Goal: Task Accomplishment & Management: Manage account settings

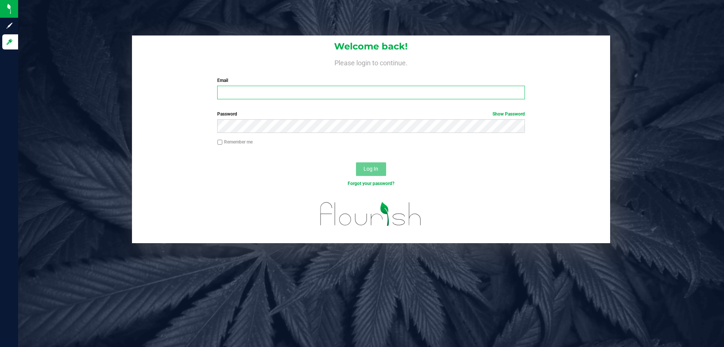
click at [351, 86] on input "Email" at bounding box center [371, 93] width 308 height 14
type input "[EMAIL_ADDRESS][DOMAIN_NAME]"
click at [356, 162] on button "Log In" at bounding box center [371, 169] width 30 height 14
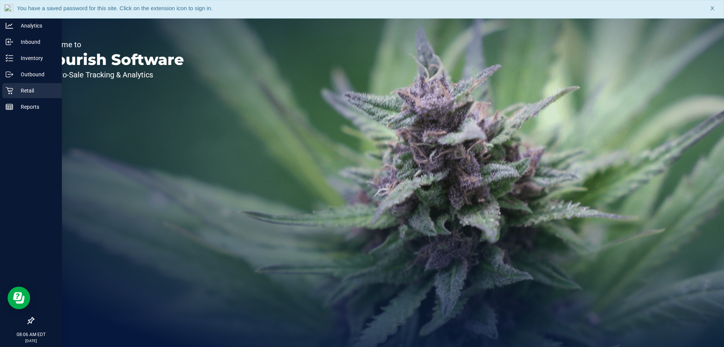
click at [23, 86] on p "Retail" at bounding box center [35, 90] width 45 height 9
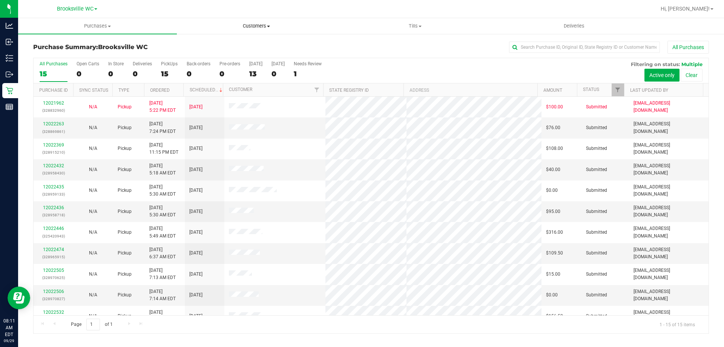
click at [331, 19] on uib-tab-heading "Customers All customers Add a new customer All physicians" at bounding box center [256, 25] width 158 height 15
click at [311, 13] on div at bounding box center [395, 9] width 521 height 15
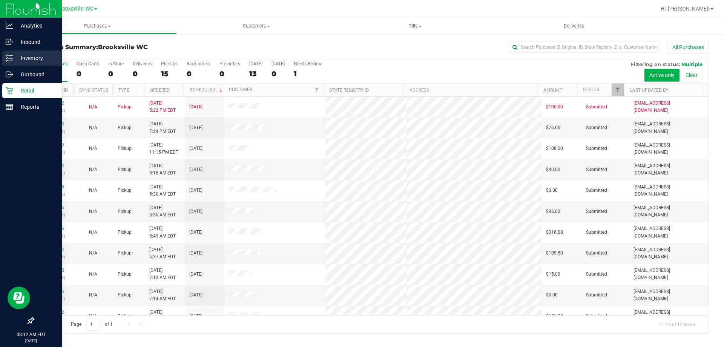
click at [11, 60] on icon at bounding box center [10, 58] width 8 height 8
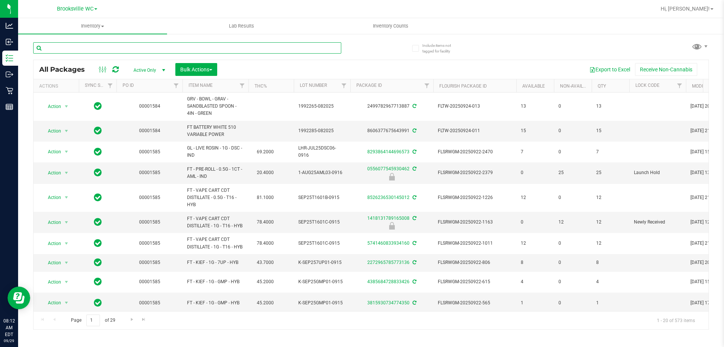
click at [92, 49] on input "text" at bounding box center [187, 47] width 308 height 11
type input "lsn"
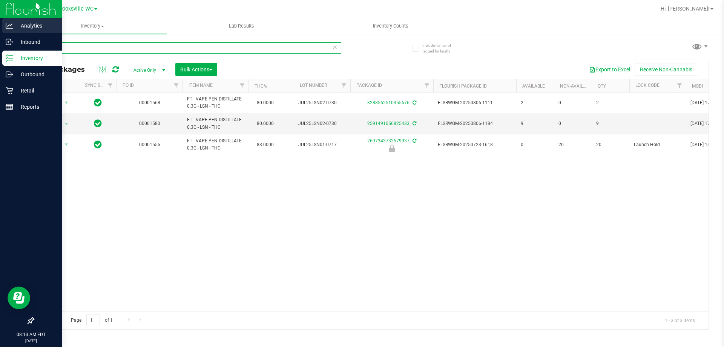
drag, startPoint x: 123, startPoint y: 48, endPoint x: 0, endPoint y: 32, distance: 124.4
click at [0, 32] on div "Analytics Inbound Inventory Outbound Retail Reports 08:13 AM EDT [DATE] 09/29 B…" at bounding box center [362, 173] width 724 height 347
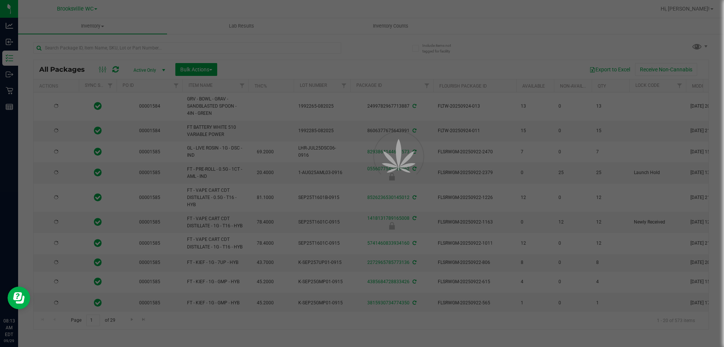
click at [11, 94] on div at bounding box center [362, 173] width 724 height 347
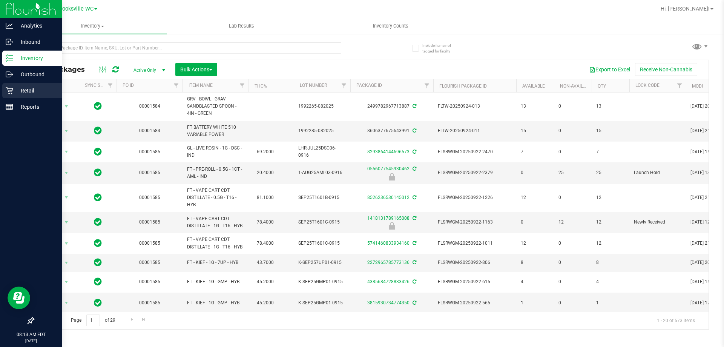
click at [11, 94] on icon at bounding box center [10, 91] width 8 height 8
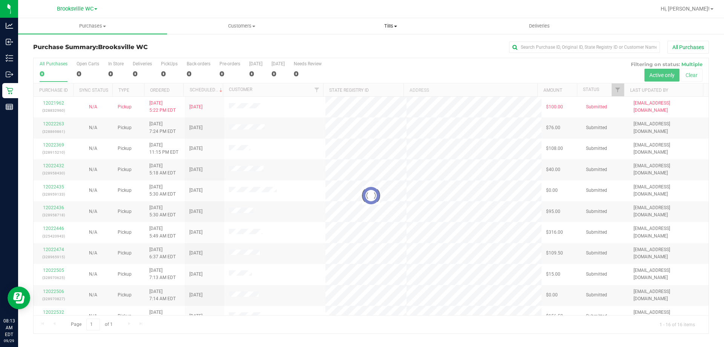
click at [385, 27] on span "Tills" at bounding box center [391, 26] width 148 height 7
click at [377, 45] on li "Manage tills" at bounding box center [390, 45] width 149 height 9
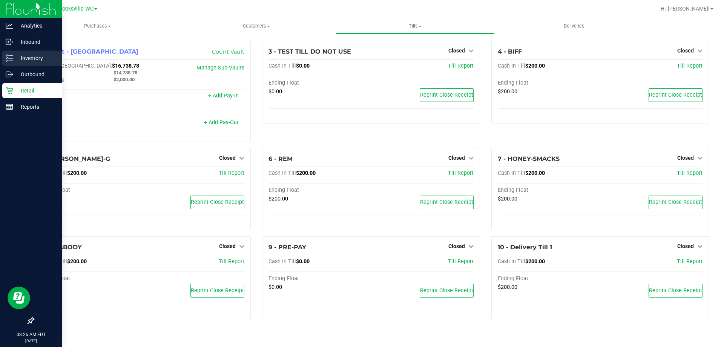
click at [30, 61] on p "Inventory" at bounding box center [35, 58] width 45 height 9
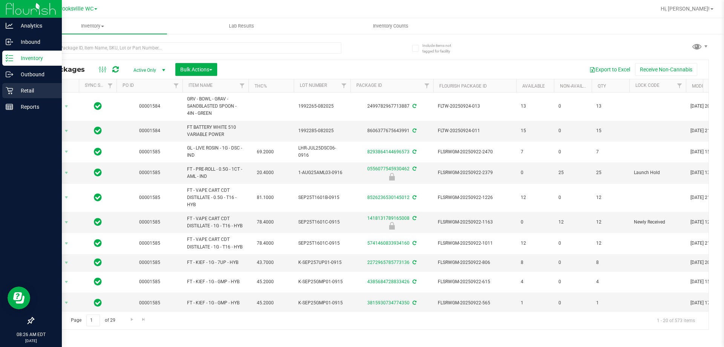
click at [8, 93] on icon at bounding box center [10, 91] width 8 height 8
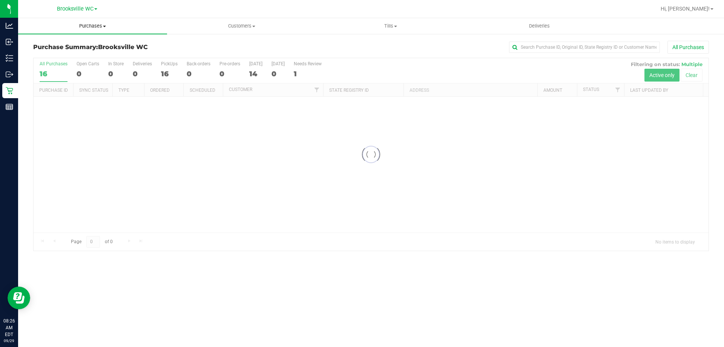
click at [87, 27] on span "Purchases" at bounding box center [92, 26] width 149 height 7
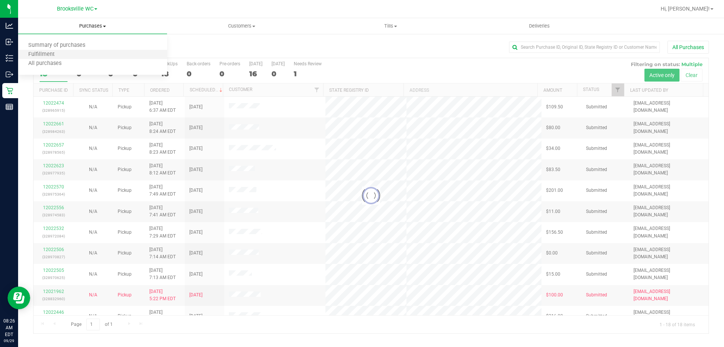
click at [96, 56] on li "Fulfillment" at bounding box center [92, 54] width 149 height 9
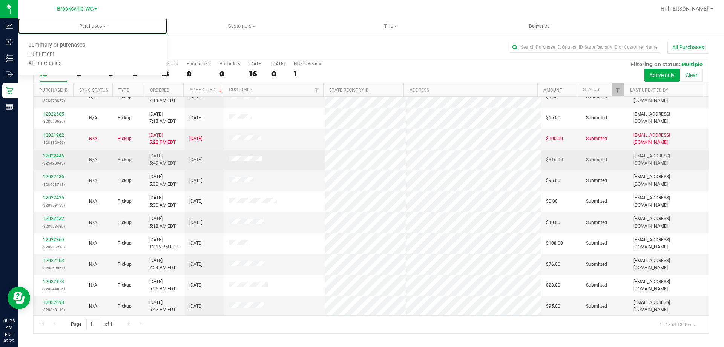
scroll to position [157, 0]
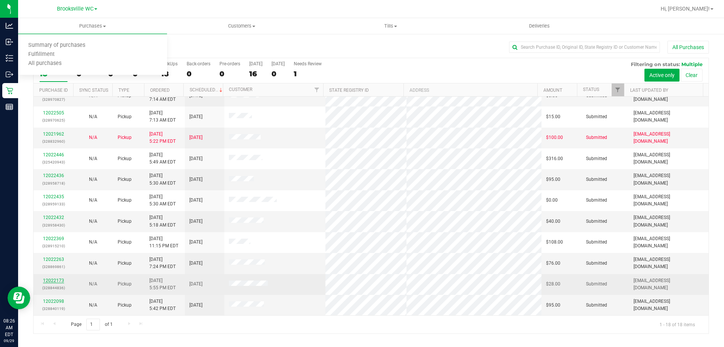
click at [55, 282] on link "12022173" at bounding box center [53, 280] width 21 height 5
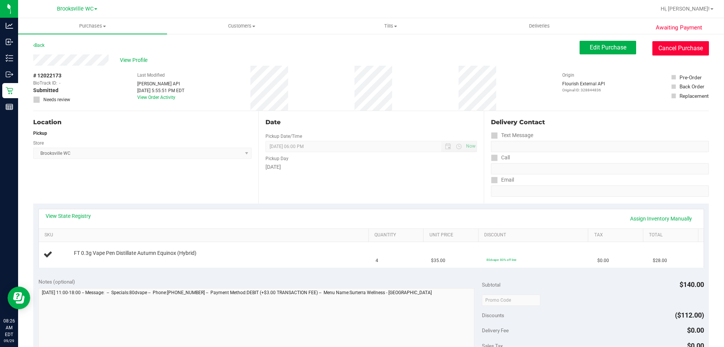
click at [678, 49] on button "Cancel Purchase" at bounding box center [681, 48] width 57 height 14
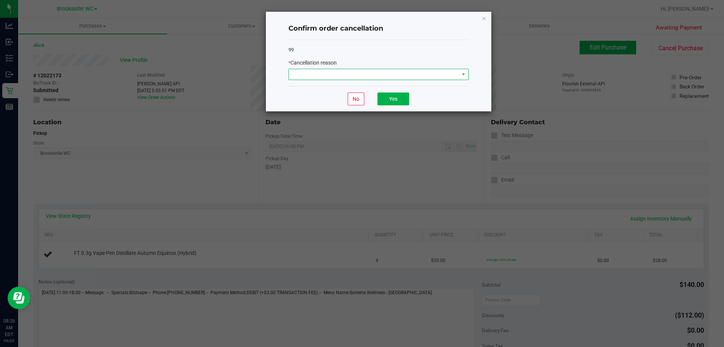
click at [347, 75] on span at bounding box center [374, 74] width 170 height 11
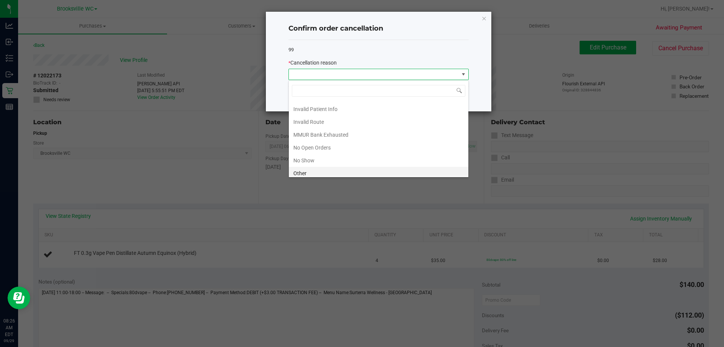
scroll to position [66, 0]
click at [331, 129] on li "No Show" at bounding box center [379, 131] width 180 height 13
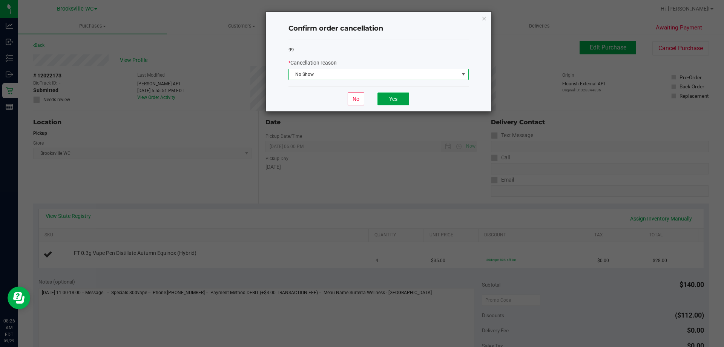
click at [386, 95] on button "Yes" at bounding box center [394, 98] width 32 height 13
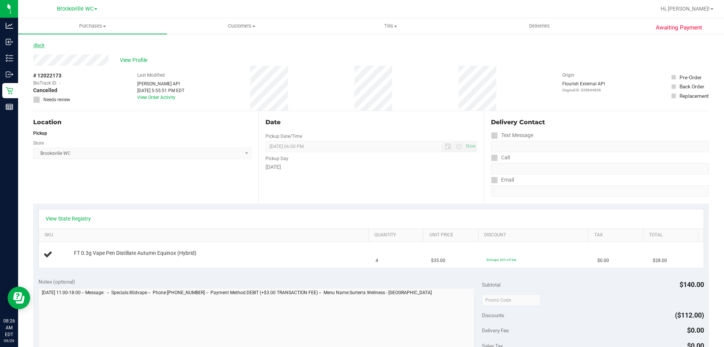
click at [39, 46] on link "Back" at bounding box center [38, 45] width 11 height 5
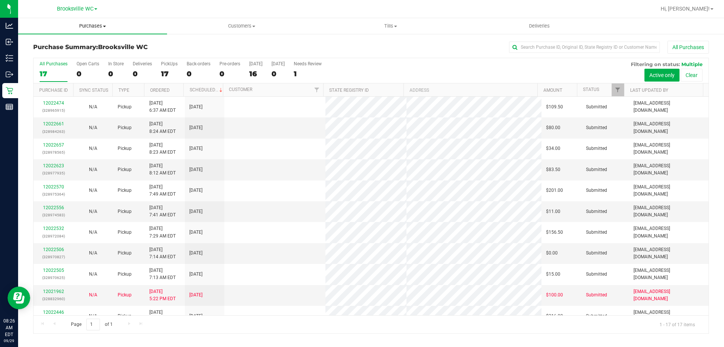
click at [89, 26] on span "Purchases" at bounding box center [92, 26] width 149 height 7
click at [81, 57] on li "Fulfillment" at bounding box center [92, 54] width 149 height 9
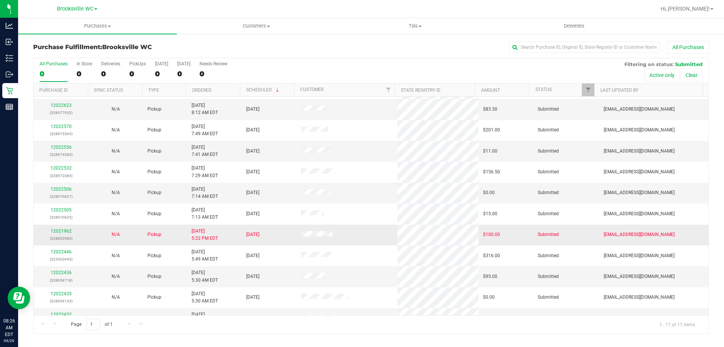
scroll to position [137, 0]
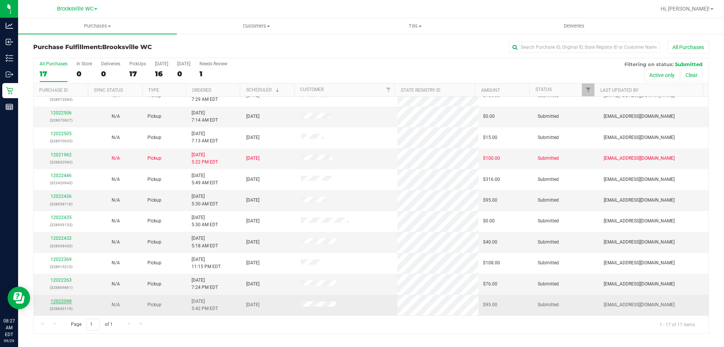
click at [54, 300] on link "12022098" at bounding box center [61, 300] width 21 height 5
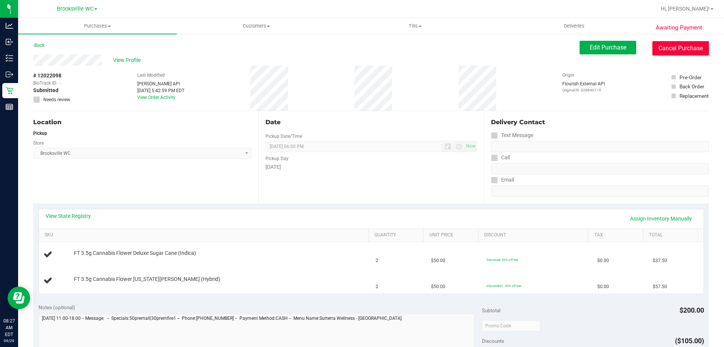
click at [677, 46] on button "Cancel Purchase" at bounding box center [681, 48] width 57 height 14
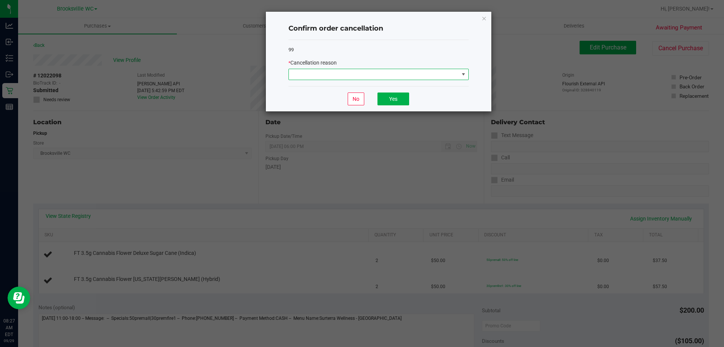
click at [386, 71] on span at bounding box center [374, 74] width 170 height 11
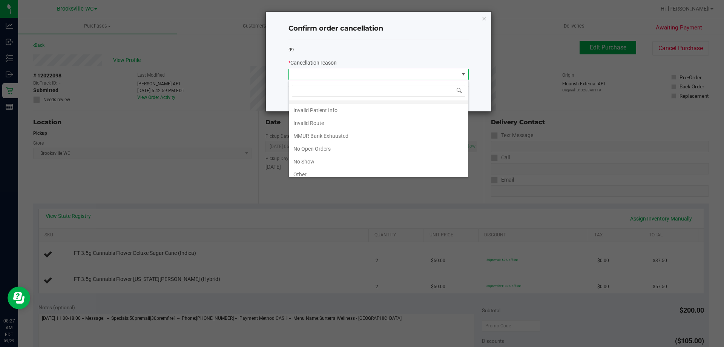
scroll to position [66, 0]
click at [351, 134] on li "No Show" at bounding box center [379, 131] width 180 height 13
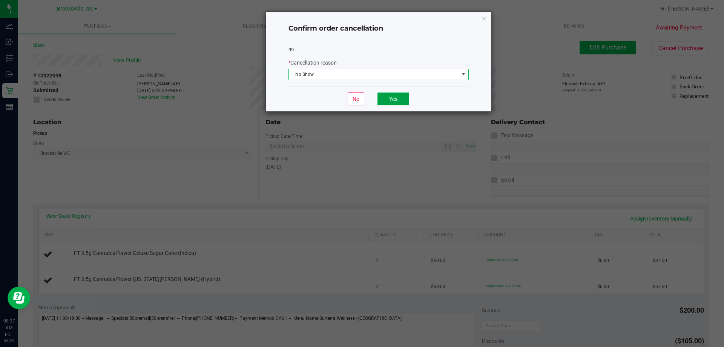
click at [401, 100] on button "Yes" at bounding box center [394, 98] width 32 height 13
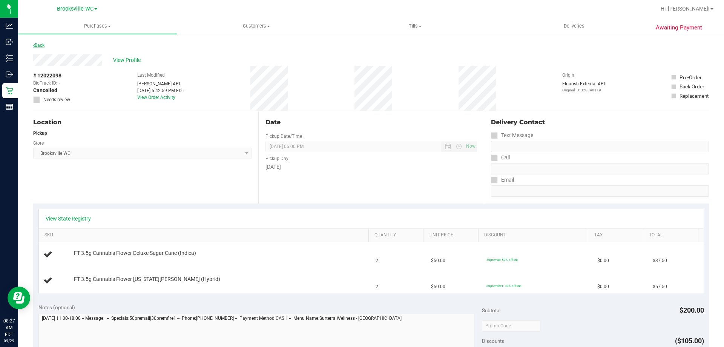
click at [40, 45] on link "Back" at bounding box center [38, 45] width 11 height 5
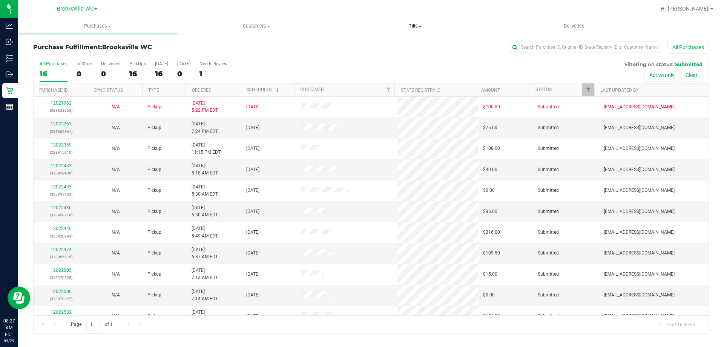
click at [415, 25] on span "Tills" at bounding box center [415, 26] width 158 height 7
click at [398, 44] on li "Manage tills" at bounding box center [415, 45] width 159 height 9
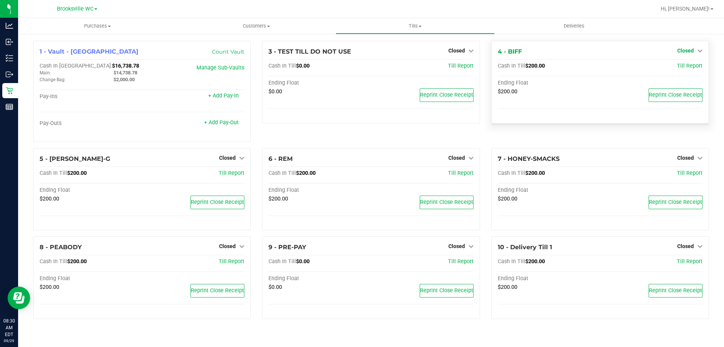
click at [694, 50] on link "Closed" at bounding box center [690, 51] width 25 height 6
click at [690, 66] on link "Open Till" at bounding box center [686, 66] width 20 height 6
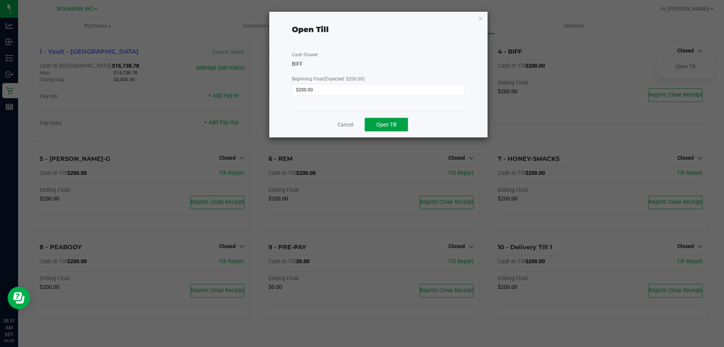
click at [390, 120] on button "Open Till" at bounding box center [386, 125] width 43 height 14
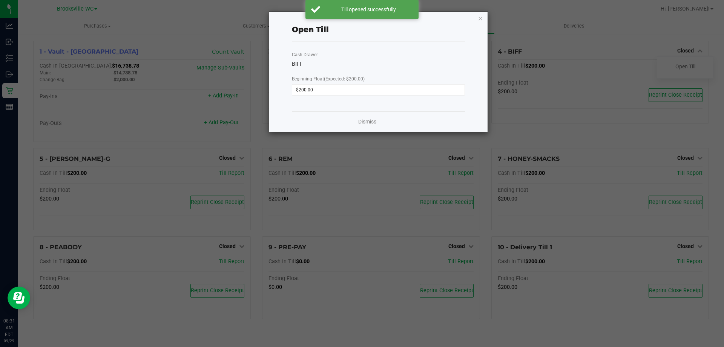
click at [373, 122] on link "Dismiss" at bounding box center [367, 122] width 18 height 8
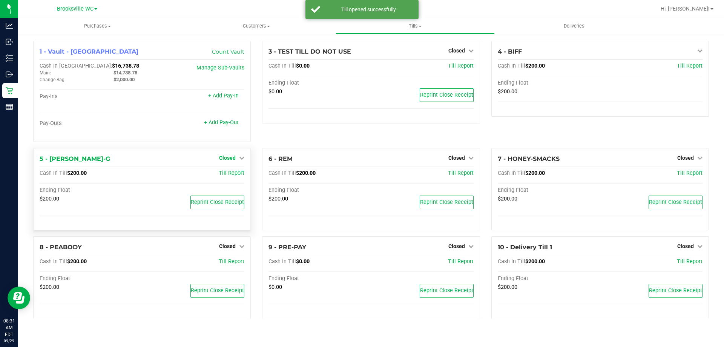
click at [225, 157] on span "Closed" at bounding box center [227, 158] width 17 height 6
click at [229, 175] on link "Open Till" at bounding box center [227, 173] width 20 height 6
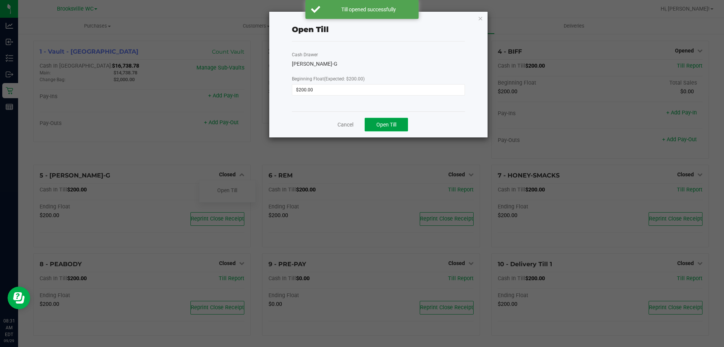
click at [391, 126] on span "Open Till" at bounding box center [387, 124] width 20 height 6
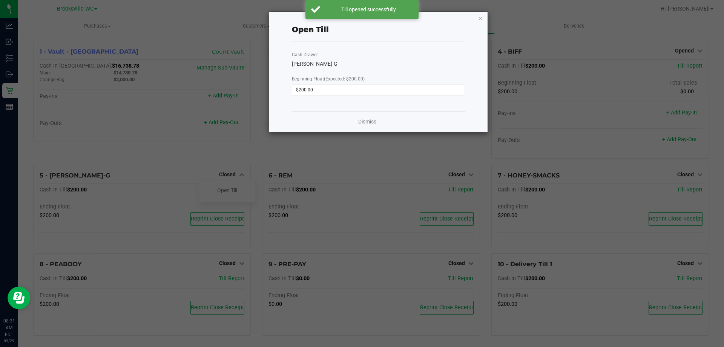
click at [371, 121] on link "Dismiss" at bounding box center [367, 122] width 18 height 8
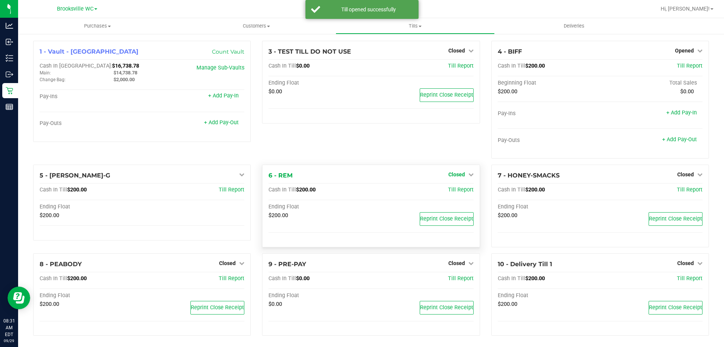
click at [460, 176] on span "Closed" at bounding box center [457, 174] width 17 height 6
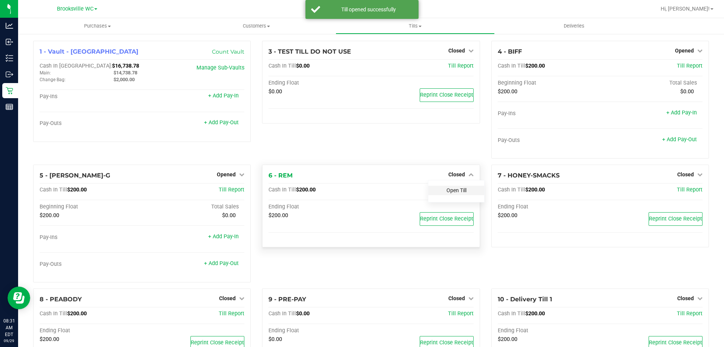
click at [449, 192] on link "Open Till" at bounding box center [457, 190] width 20 height 6
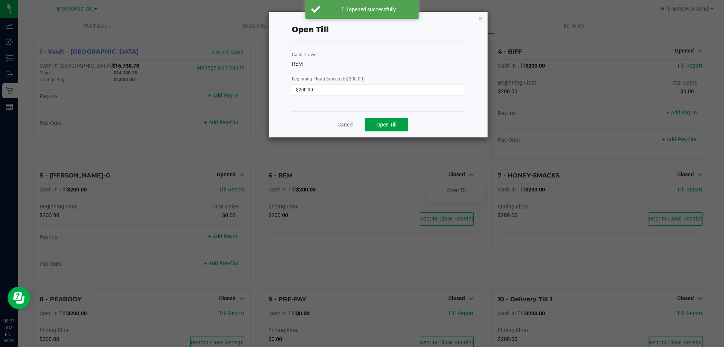
click at [386, 127] on span "Open Till" at bounding box center [387, 124] width 20 height 6
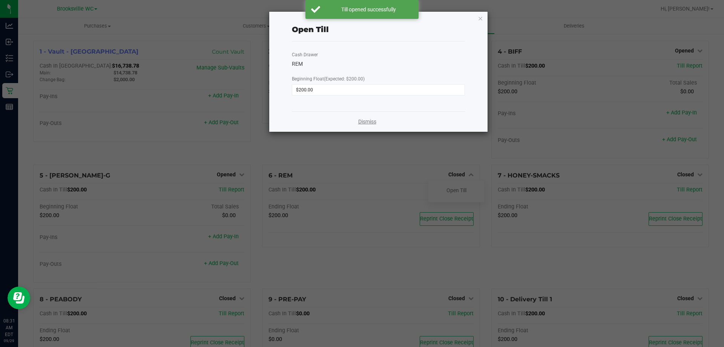
click at [363, 121] on link "Dismiss" at bounding box center [367, 122] width 18 height 8
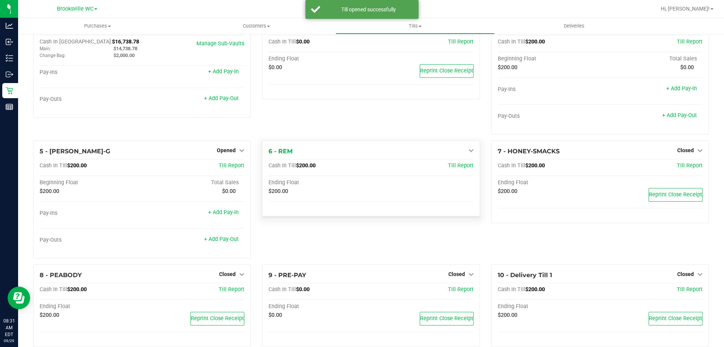
scroll to position [38, 0]
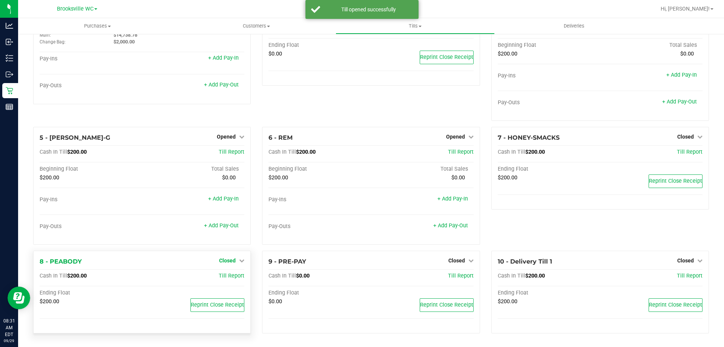
click at [226, 263] on span "Closed" at bounding box center [227, 260] width 17 height 6
click at [230, 275] on link "Open Till" at bounding box center [227, 276] width 20 height 6
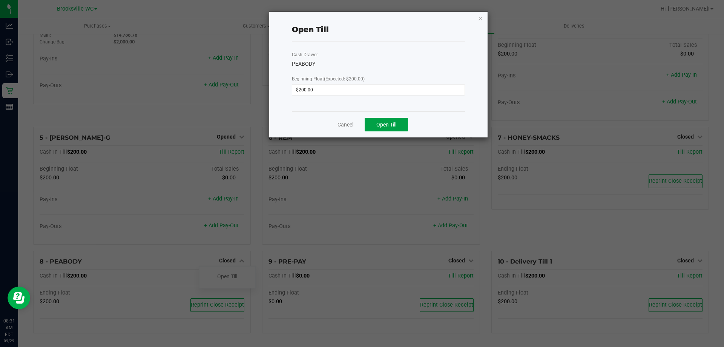
click at [398, 125] on button "Open Till" at bounding box center [386, 125] width 43 height 14
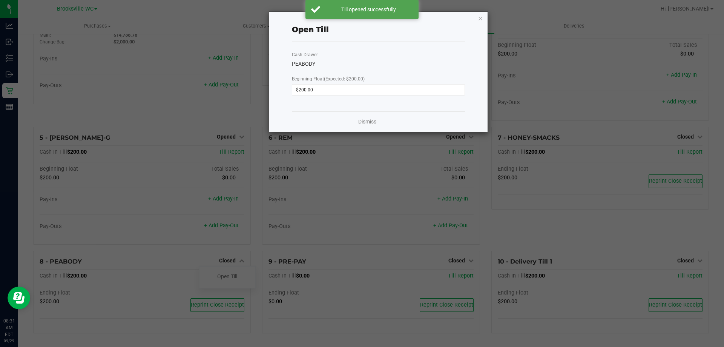
click at [369, 120] on link "Dismiss" at bounding box center [367, 122] width 18 height 8
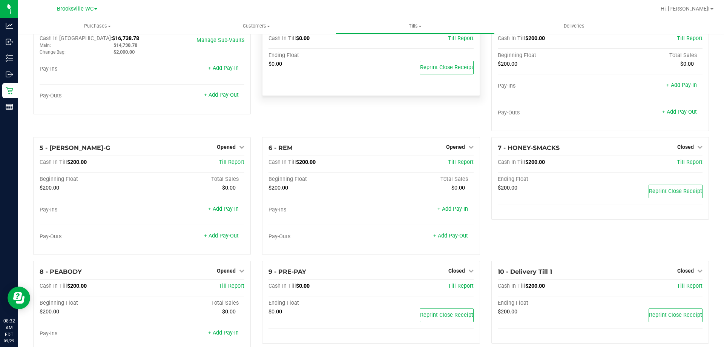
scroll to position [0, 0]
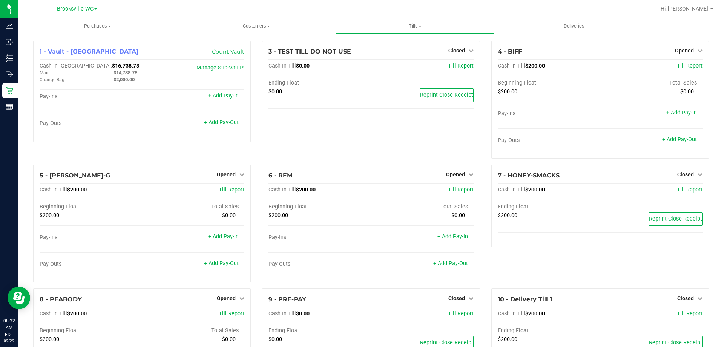
click at [309, 149] on div "3 - TEST TILL DO NOT USE Closed Open Till Cash In Till $0.00 Till Report Ending…" at bounding box center [371, 103] width 229 height 124
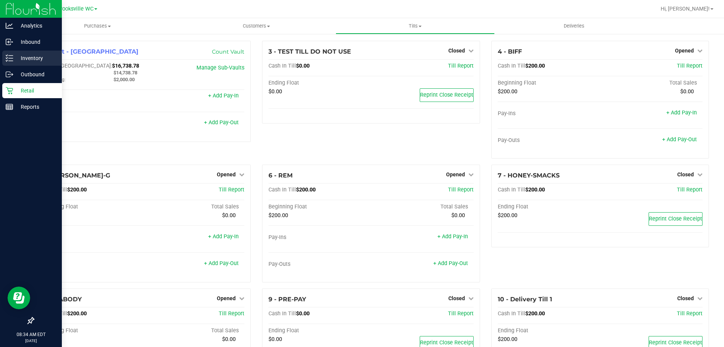
click at [22, 55] on p "Inventory" at bounding box center [35, 58] width 45 height 9
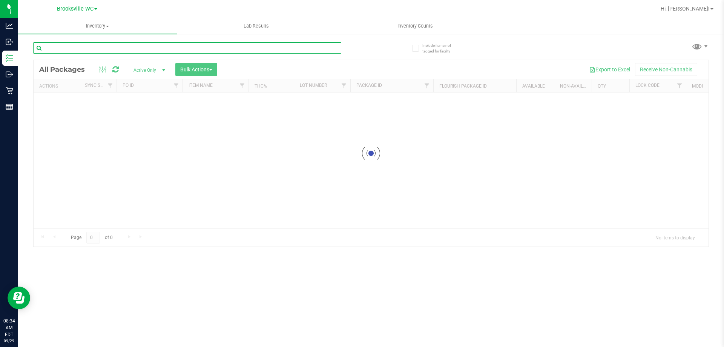
click at [157, 52] on input "text" at bounding box center [187, 47] width 308 height 11
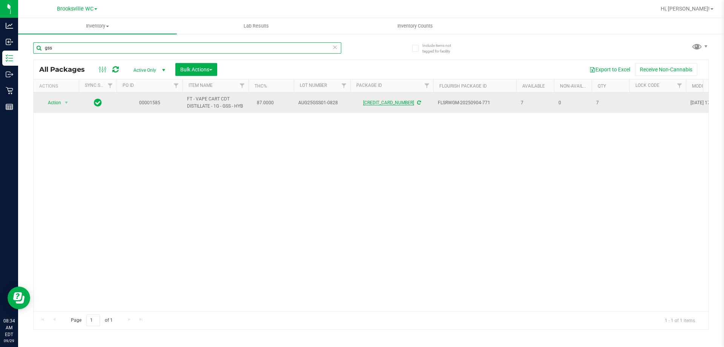
type input "gss"
click at [400, 101] on link "[CREDIT_CARD_NUMBER]" at bounding box center [388, 102] width 51 height 5
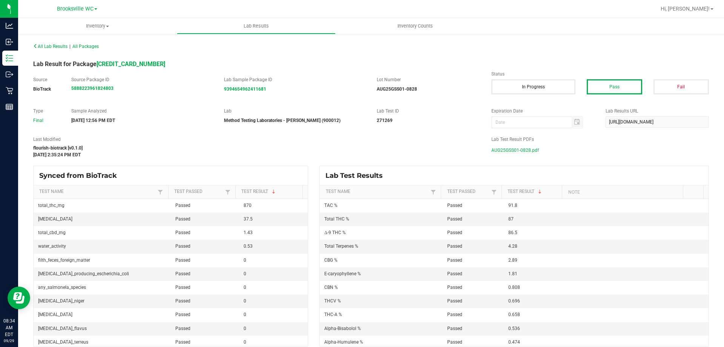
click at [521, 151] on span "AUG25GSS01-0828.pdf" at bounding box center [516, 150] width 48 height 11
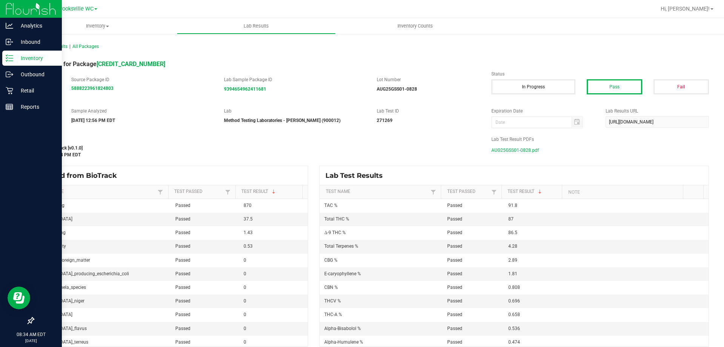
click at [23, 58] on p "Inventory" at bounding box center [35, 58] width 45 height 9
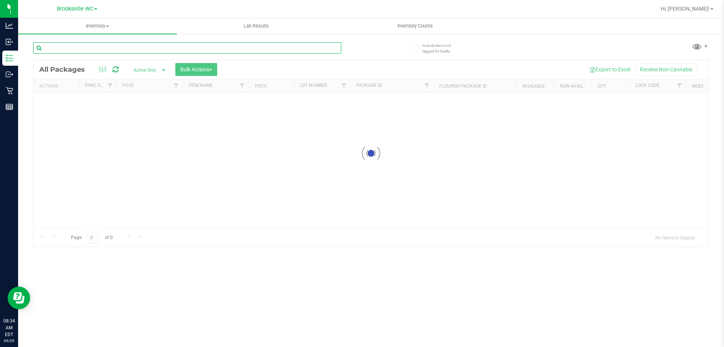
click at [94, 50] on input "text" at bounding box center [187, 47] width 308 height 11
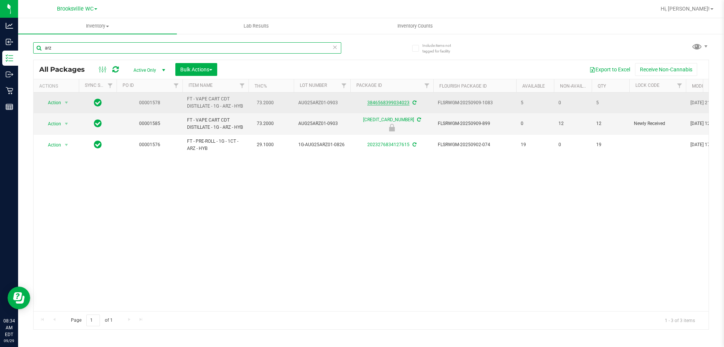
type input "arz"
click at [388, 100] on link "3846568399034023" at bounding box center [389, 102] width 42 height 5
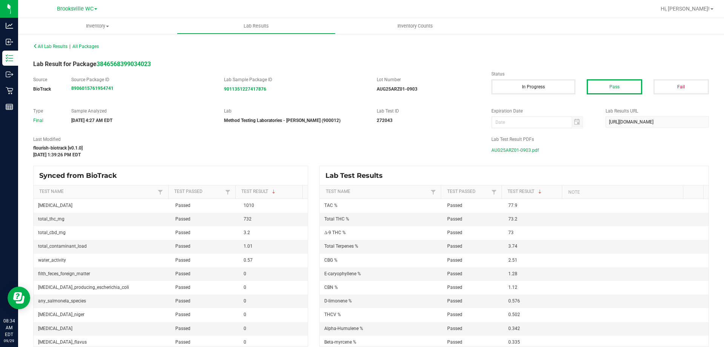
click at [518, 149] on span "AUG25ARZ01-0903.pdf" at bounding box center [516, 150] width 48 height 11
click at [238, 54] on div "All Lab Results | All Packages" at bounding box center [371, 46] width 687 height 19
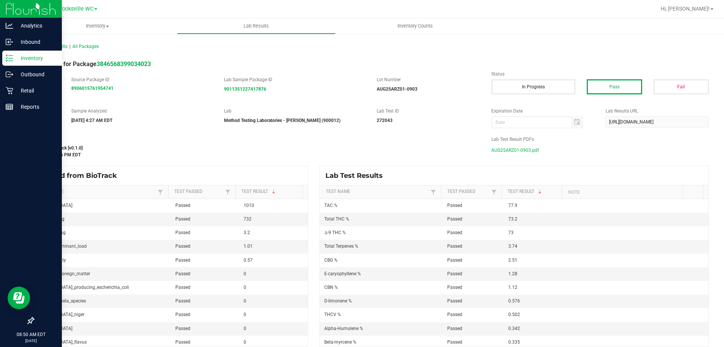
click at [10, 60] on icon at bounding box center [10, 58] width 8 height 8
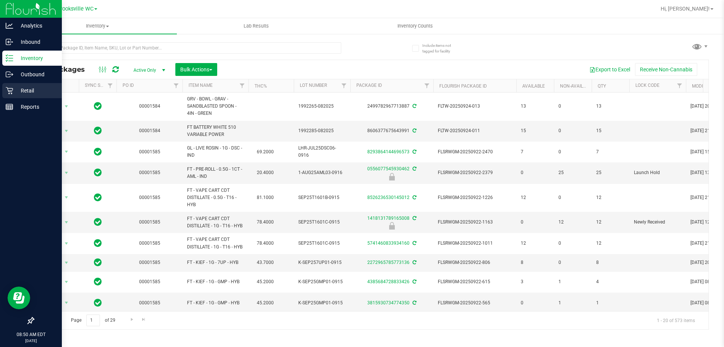
click at [15, 84] on div "Retail" at bounding box center [32, 90] width 60 height 15
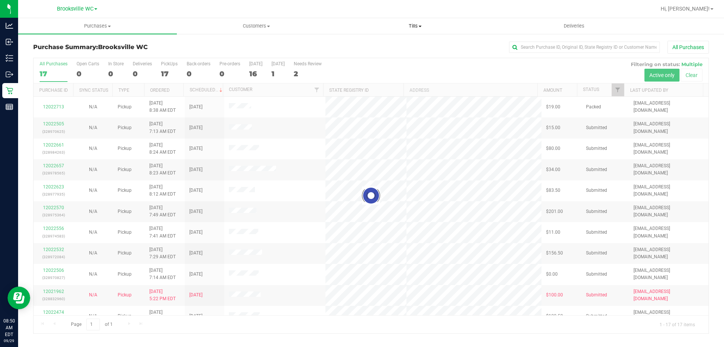
click at [410, 22] on uib-tab-heading "Tills Manage tills Reconcile e-payments" at bounding box center [415, 25] width 158 height 15
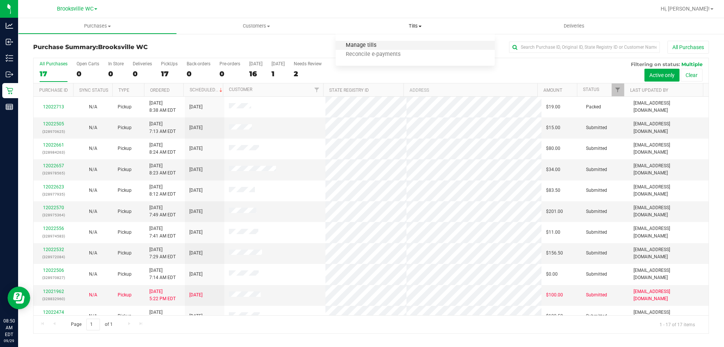
click at [376, 45] on span "Manage tills" at bounding box center [361, 45] width 51 height 6
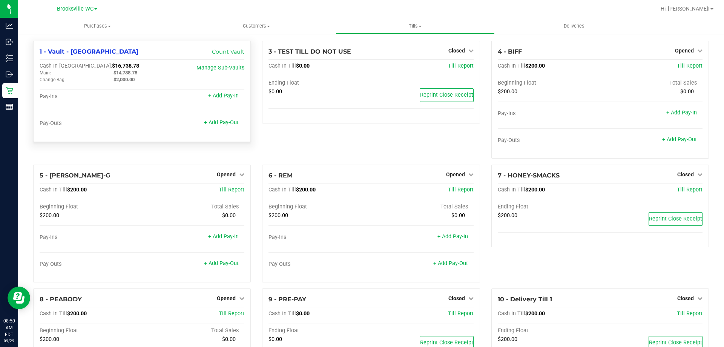
click at [223, 53] on link "Count Vault" at bounding box center [228, 51] width 32 height 7
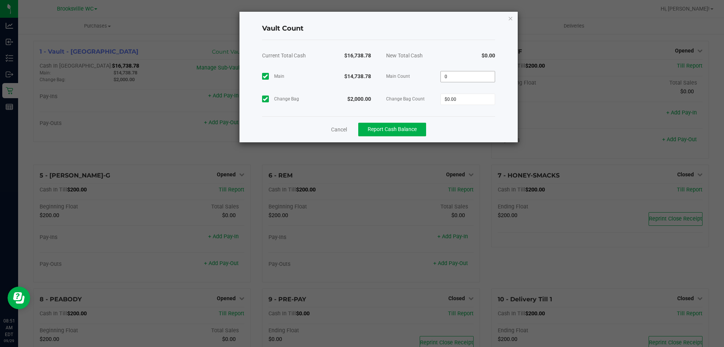
click at [478, 79] on input "0" at bounding box center [468, 76] width 54 height 11
type input "$14,738.78"
type input "$2,000.00"
click at [464, 126] on div "Cancel Report Cash Balance" at bounding box center [378, 129] width 233 height 26
click at [411, 129] on span "Report Cash Balance" at bounding box center [392, 129] width 49 height 6
